Goal: Transaction & Acquisition: Obtain resource

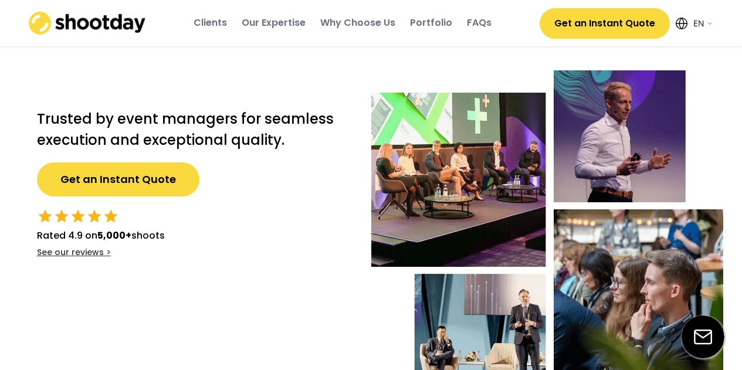
select select ""en""
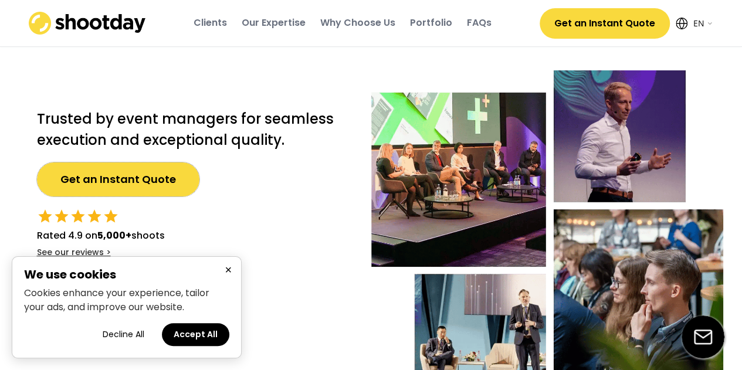
click at [107, 185] on button "Get an Instant Quote" at bounding box center [118, 179] width 162 height 34
